Goal: Communication & Community: Share content

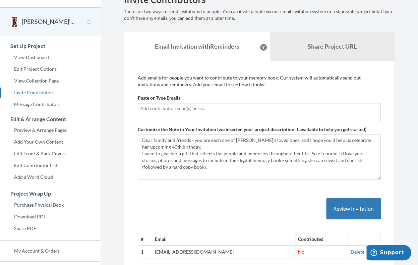
scroll to position [32, 0]
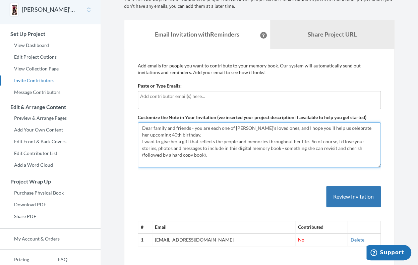
drag, startPoint x: 332, startPoint y: 154, endPoint x: 336, endPoint y: 161, distance: 7.5
click at [336, 161] on textarea "Dear family and friends - you are each one of [PERSON_NAME]'s loved ones, and I…" at bounding box center [259, 144] width 243 height 45
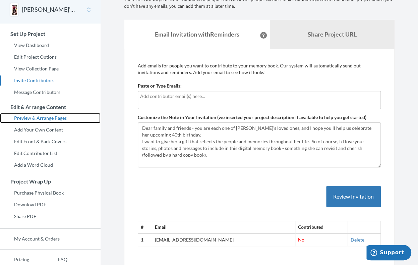
click at [62, 119] on link "Preview & Arrange Pages" at bounding box center [50, 118] width 101 height 10
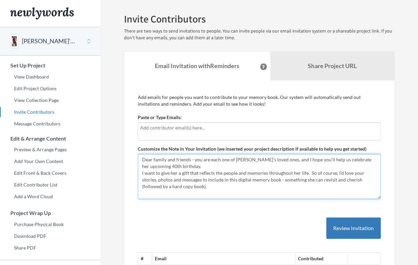
click at [184, 186] on textarea "Dear family and friends - you are each one of [PERSON_NAME]'s loved ones, and I…" at bounding box center [259, 176] width 243 height 45
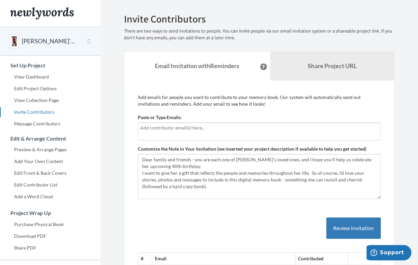
click at [164, 127] on input "text" at bounding box center [259, 127] width 239 height 7
type input "e"
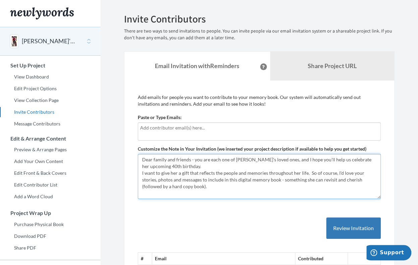
click at [181, 186] on textarea "Dear family and friends - you are each one of [PERSON_NAME]'s loved ones, and I…" at bounding box center [259, 176] width 243 height 45
click at [209, 183] on textarea "Dear family and friends - you are each one of [PERSON_NAME]'s loved ones, and I…" at bounding box center [259, 176] width 243 height 45
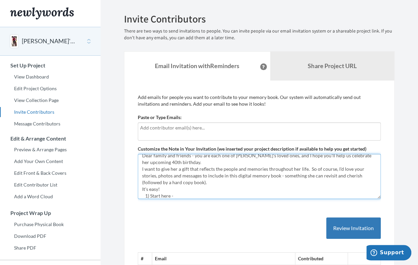
scroll to position [11, 0]
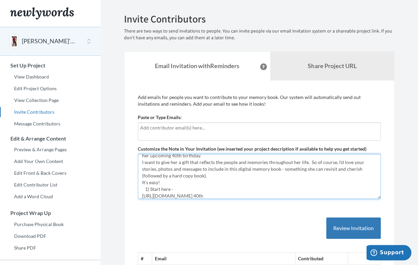
click at [217, 196] on textarea "Dear family and friends - you are each one of [PERSON_NAME]'s loved ones, and I…" at bounding box center [259, 176] width 243 height 45
click at [220, 195] on textarea "Dear family and friends - you are each one of [PERSON_NAME]'s loved ones, and I…" at bounding box center [259, 176] width 243 height 45
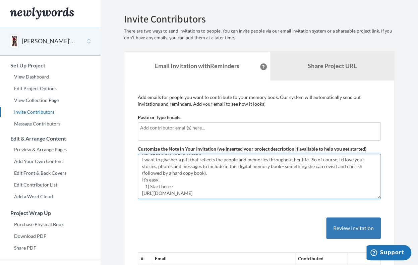
scroll to position [27, 0]
click at [238, 175] on textarea "Dear family and friends - you are each one of [PERSON_NAME]'s loved ones, and I…" at bounding box center [259, 176] width 243 height 45
click at [239, 177] on textarea "Dear family and friends - you are each one of [PERSON_NAME]'s loved ones, and I…" at bounding box center [259, 176] width 243 height 45
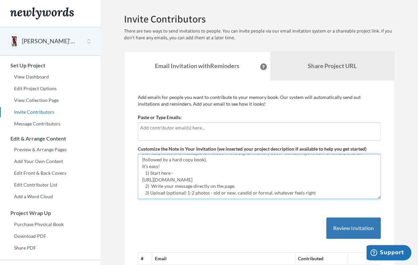
scroll to position [40, 0]
drag, startPoint x: 186, startPoint y: 193, endPoint x: 166, endPoint y: 182, distance: 22.8
click at [166, 182] on textarea "Dear family and friends - you are each one of [PERSON_NAME]'s loved ones, and I…" at bounding box center [259, 176] width 243 height 45
click at [295, 180] on textarea "Dear family and friends - you are each one of [PERSON_NAME]'s loved ones, and I…" at bounding box center [259, 176] width 243 height 45
click at [325, 180] on textarea "Dear family and friends - you are each one of [PERSON_NAME]'s loved ones, and I…" at bounding box center [259, 176] width 243 height 45
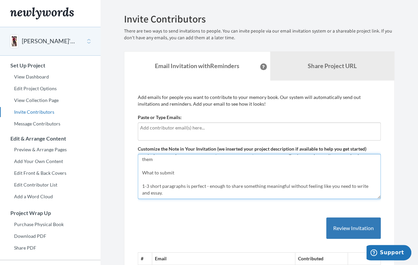
scroll to position [87, 0]
drag, startPoint x: 150, startPoint y: 195, endPoint x: 147, endPoint y: 174, distance: 21.0
click at [147, 174] on textarea "Dear family and friends - you are each one of [PERSON_NAME]'s loved ones, and I…" at bounding box center [259, 176] width 243 height 45
click at [170, 176] on textarea "Dear family and friends - you are each one of [PERSON_NAME]'s loved ones, and I…" at bounding box center [259, 176] width 243 height 45
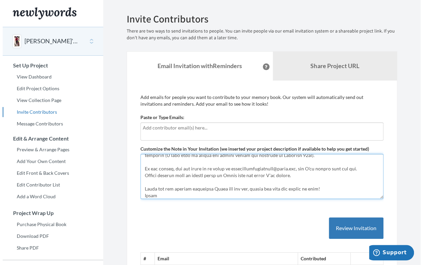
scroll to position [165, 0]
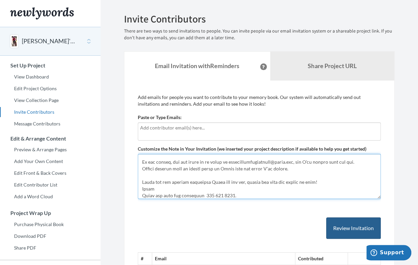
type textarea "Dear family and friends - you are each one of Emily's loved ones, and I hope yo…"
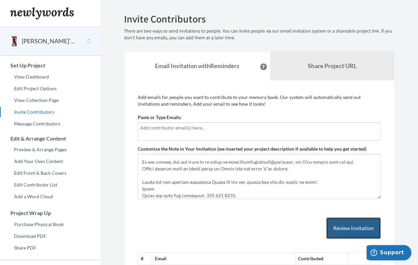
click at [338, 228] on button "Review Invitation" at bounding box center [353, 228] width 55 height 22
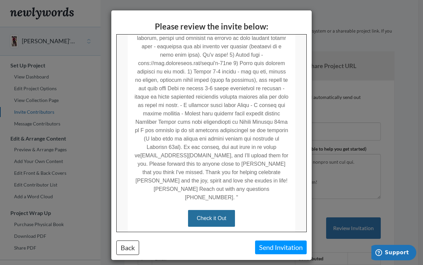
scroll to position [263, 0]
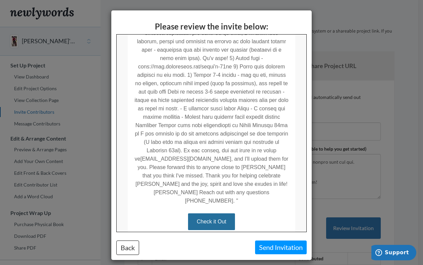
drag, startPoint x: 304, startPoint y: 109, endPoint x: 424, endPoint y: 240, distance: 177.4
click at [223, 215] on link "Check it Out" at bounding box center [211, 221] width 47 height 17
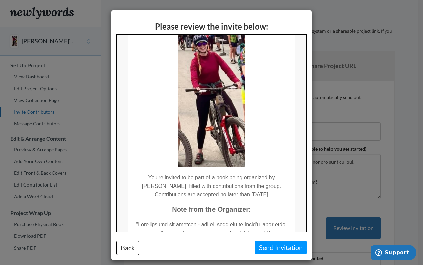
scroll to position [0, 0]
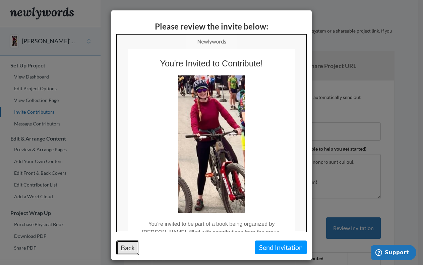
click at [128, 247] on button "Back" at bounding box center [127, 248] width 23 height 14
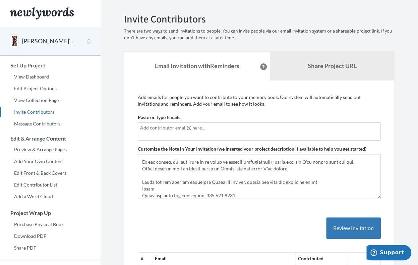
click at [142, 129] on input "text" at bounding box center [259, 127] width 239 height 7
type input "[EMAIL_ADDRESS][DOMAIN_NAME]"
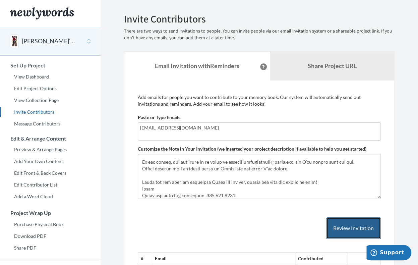
click at [343, 225] on button "Review Invitation" at bounding box center [353, 228] width 55 height 22
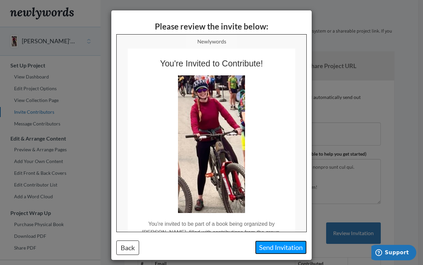
click at [281, 247] on button "Send Invitation" at bounding box center [281, 248] width 52 height 14
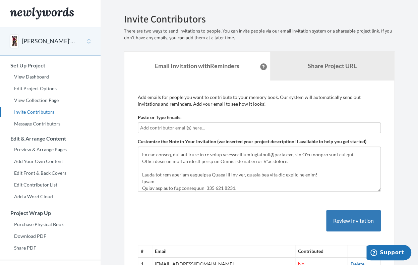
click at [208, 125] on input "text" at bounding box center [259, 127] width 239 height 7
click at [208, 126] on input "irenehendrickstudios@gmail." at bounding box center [259, 127] width 239 height 7
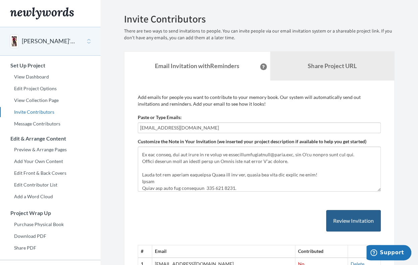
type input "irenehendrickstudios@gmail.com"
click at [347, 217] on button "Review Invitation" at bounding box center [353, 221] width 55 height 22
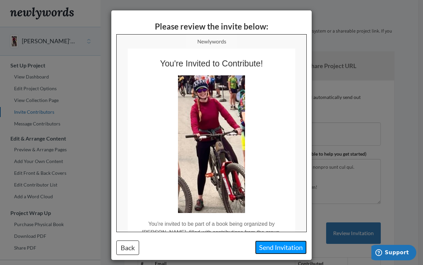
click at [276, 247] on button "Send Invitation" at bounding box center [281, 248] width 52 height 14
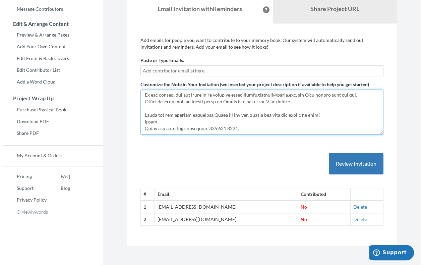
scroll to position [181, 0]
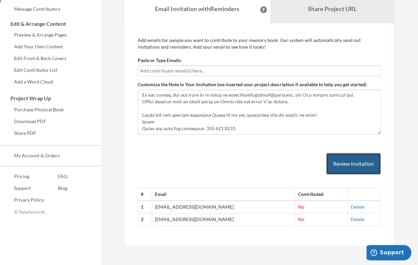
click at [348, 164] on button "Review Invitation" at bounding box center [353, 164] width 55 height 22
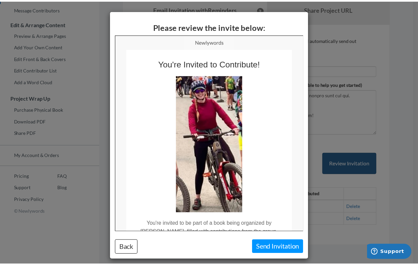
scroll to position [0, 0]
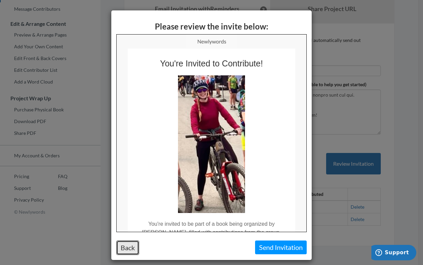
click at [125, 247] on button "Back" at bounding box center [127, 248] width 23 height 14
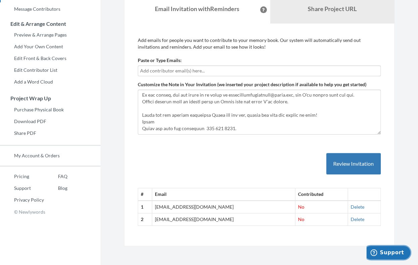
click at [394, 251] on span "Support" at bounding box center [392, 253] width 24 height 6
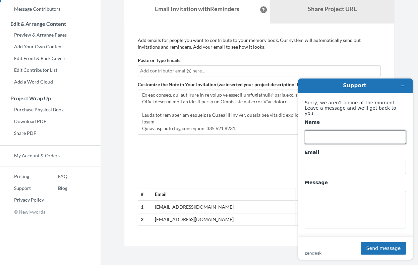
click at [322, 133] on input "Name" at bounding box center [355, 137] width 101 height 13
drag, startPoint x: 342, startPoint y: 133, endPoint x: 301, endPoint y: 136, distance: 41.0
click at [301, 136] on form "Sorry, we aren't online at the moment. Leave a message and we'll get back to yo…" at bounding box center [355, 176] width 115 height 166
type input "s"
type input "Irene Hendrick"
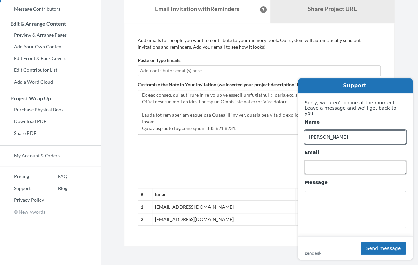
click at [320, 162] on input "Email" at bounding box center [355, 167] width 101 height 13
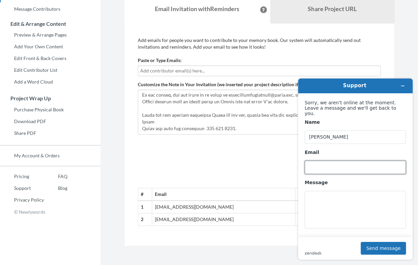
type input "[EMAIL_ADDRESS][DOMAIN_NAME]"
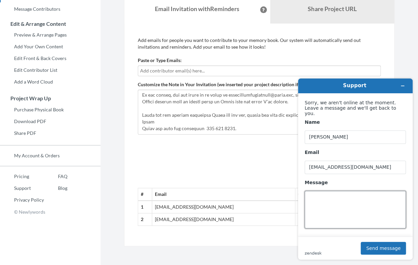
click at [318, 194] on textarea "Message" at bounding box center [355, 210] width 101 height 38
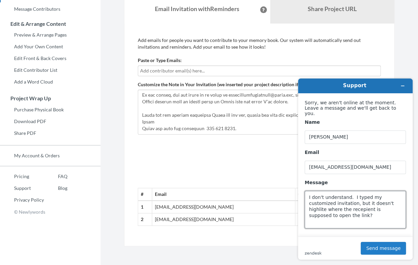
type textarea "I don't understand. I typed my customized invitation, but it doesn't highlite w…"
click at [375, 248] on button "Send message" at bounding box center [383, 248] width 45 height 13
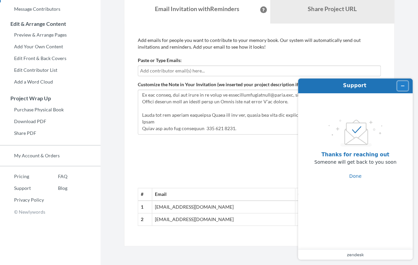
click at [402, 85] on icon "Minimize widget" at bounding box center [403, 86] width 5 height 5
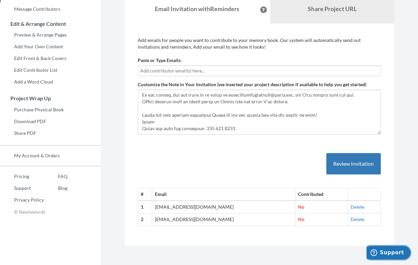
scroll to position [97, 0]
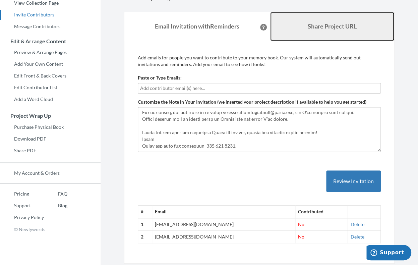
click at [316, 26] on b "Share Project URL" at bounding box center [332, 25] width 49 height 7
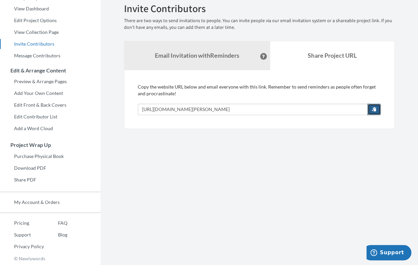
click at [376, 108] on span "button" at bounding box center [374, 109] width 5 height 5
click at [377, 73] on div "Add emails for people you want to contribute to your memory book. Our system wi…" at bounding box center [259, 99] width 271 height 59
click at [58, 81] on link "Preview & Arrange Pages" at bounding box center [50, 81] width 101 height 10
